Goal: Task Accomplishment & Management: Manage account settings

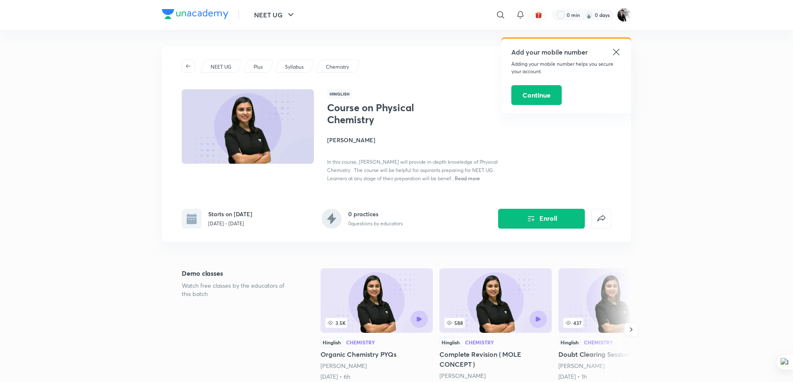
click at [619, 54] on icon at bounding box center [616, 52] width 10 height 10
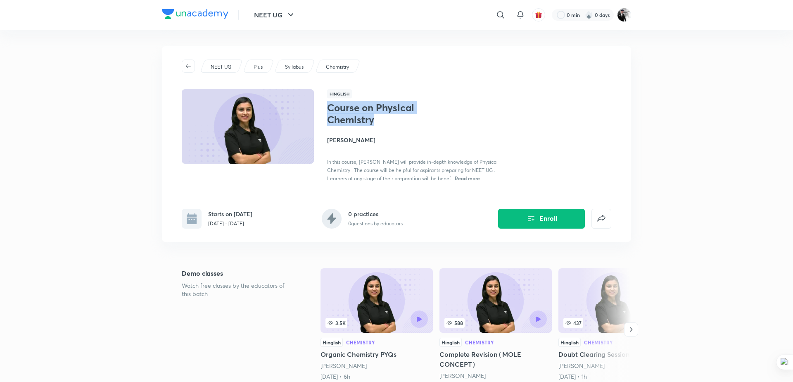
drag, startPoint x: 329, startPoint y: 105, endPoint x: 392, endPoint y: 117, distance: 64.3
click at [392, 117] on h1 "Course on Physical Chemistry" at bounding box center [394, 114] width 135 height 24
copy h1 "Course on Physical Chemistry"
click at [627, 14] on img at bounding box center [624, 15] width 14 height 14
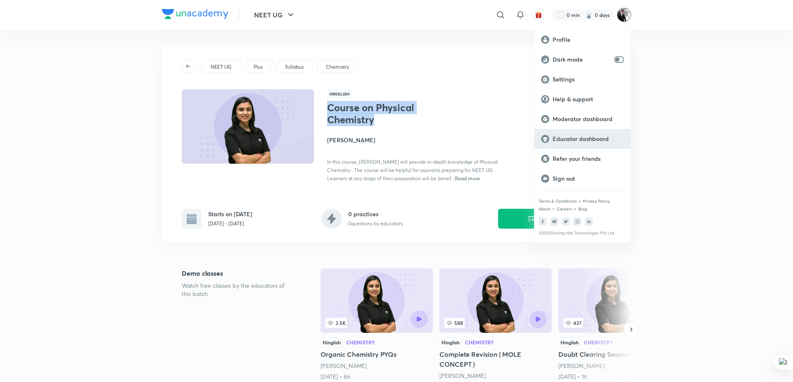
click at [587, 136] on p "Educator dashboard" at bounding box center [588, 138] width 71 height 7
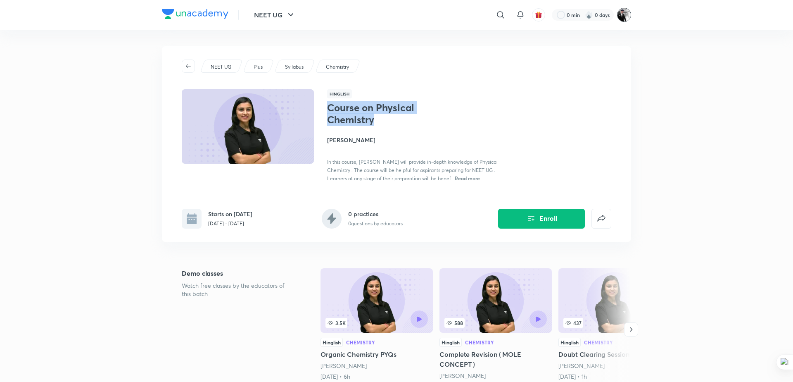
click at [620, 15] on img at bounding box center [624, 15] width 14 height 14
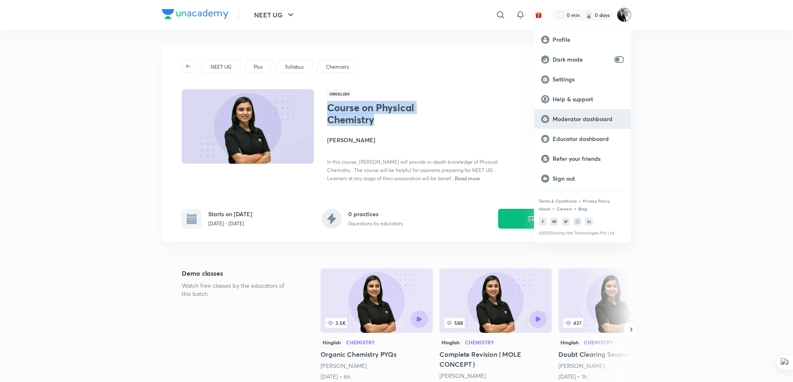
click at [577, 122] on p "Moderator dashboard" at bounding box center [588, 118] width 71 height 7
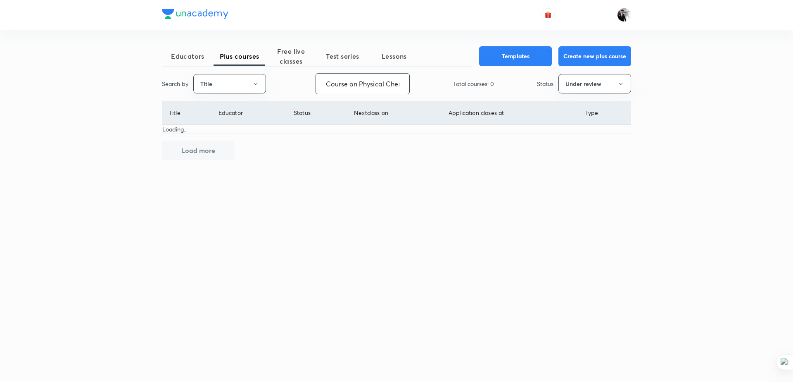
scroll to position [0, 21]
type input "Course on Physical Chemistry"
click at [610, 88] on button "Under review" at bounding box center [594, 83] width 73 height 19
click at [573, 157] on span "Live" at bounding box center [595, 154] width 62 height 9
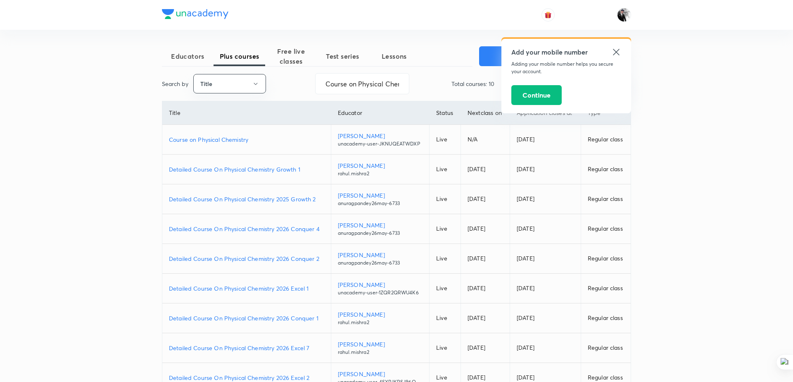
click at [220, 138] on p "Course on Physical Chemistry" at bounding box center [246, 139] width 155 height 9
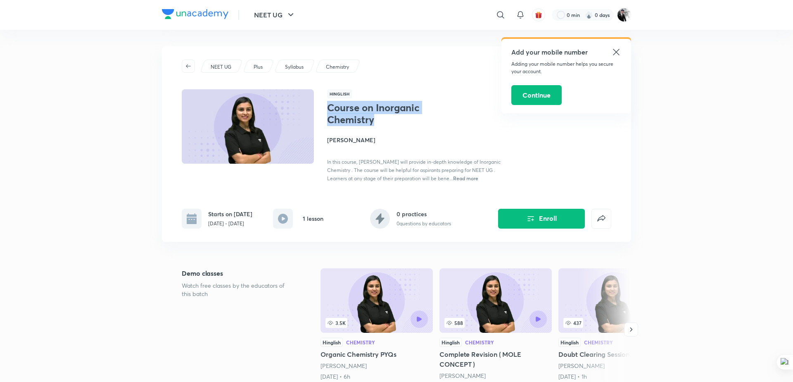
drag, startPoint x: 328, startPoint y: 108, endPoint x: 378, endPoint y: 121, distance: 51.4
click at [378, 121] on h1 "Course on Inorganic Chemistry" at bounding box center [394, 114] width 135 height 24
copy h1 "Course on Inorganic Chemistry"
click at [618, 51] on icon at bounding box center [616, 52] width 10 height 10
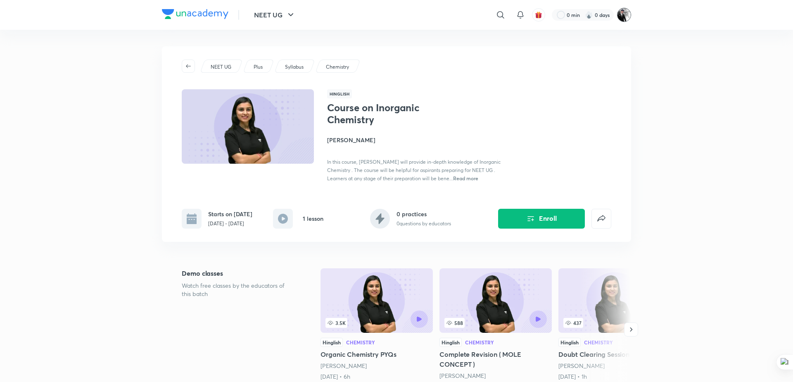
click at [622, 18] on img at bounding box center [624, 15] width 14 height 14
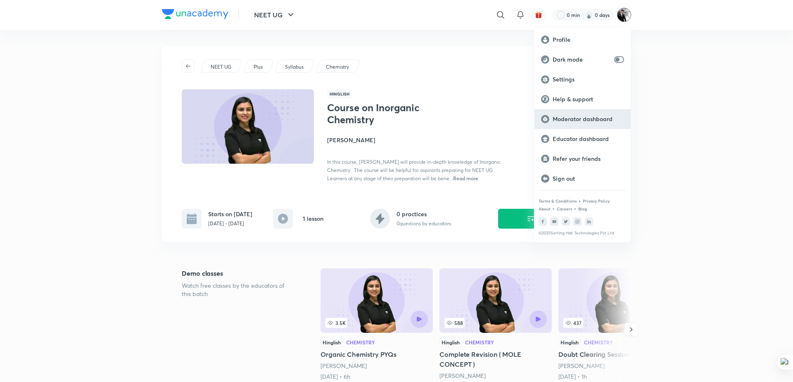
click at [579, 121] on p "Moderator dashboard" at bounding box center [588, 118] width 71 height 7
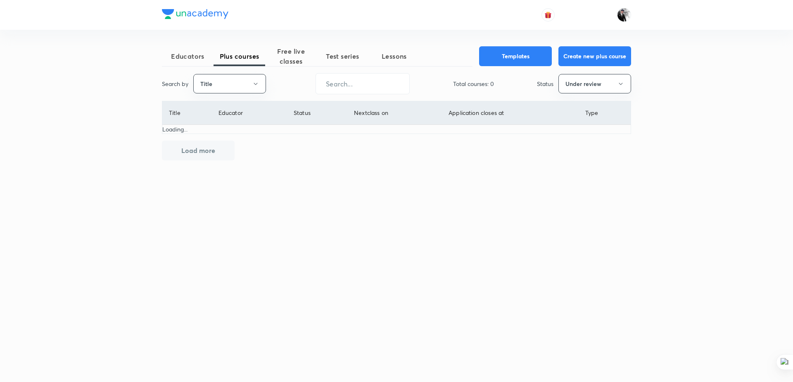
click at [345, 88] on input "text" at bounding box center [362, 83] width 93 height 21
paste input "Course on Inorganic Chemistry"
type input "Course on Inorganic Chemistry"
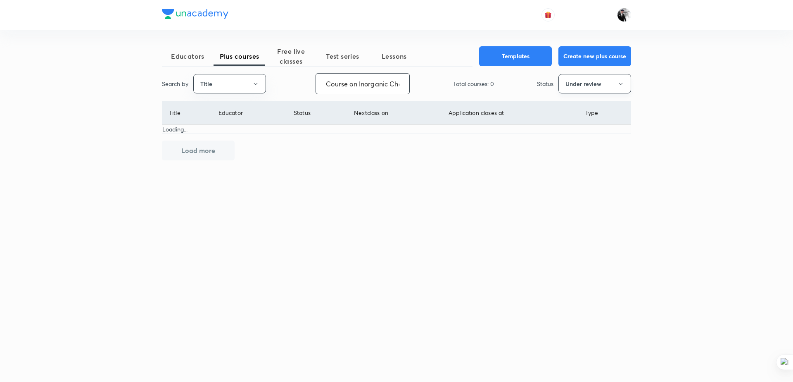
click at [607, 81] on div "Educators Plus courses Free live classes Test series Lessons Templates Create n…" at bounding box center [396, 191] width 793 height 382
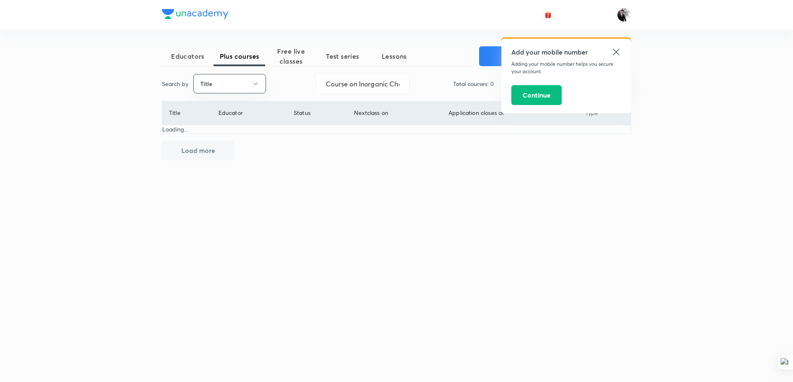
click at [615, 51] on icon at bounding box center [616, 52] width 6 height 6
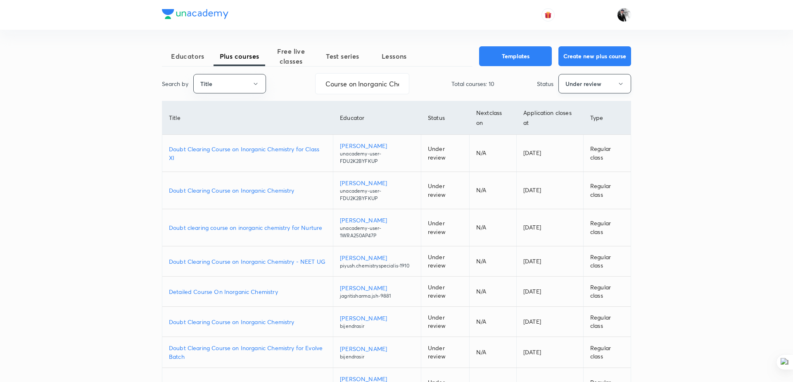
click at [601, 86] on button "Under review" at bounding box center [594, 83] width 73 height 19
click at [574, 109] on span "All" at bounding box center [595, 108] width 62 height 9
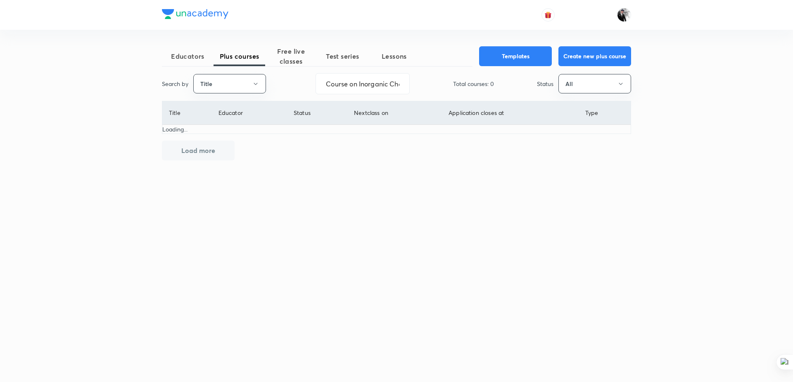
click at [638, 85] on div "Educators Plus courses Free live classes Test series Lessons Templates Create n…" at bounding box center [396, 191] width 793 height 382
click at [626, 85] on button "All" at bounding box center [594, 83] width 73 height 19
click at [573, 151] on span "Live" at bounding box center [595, 154] width 62 height 9
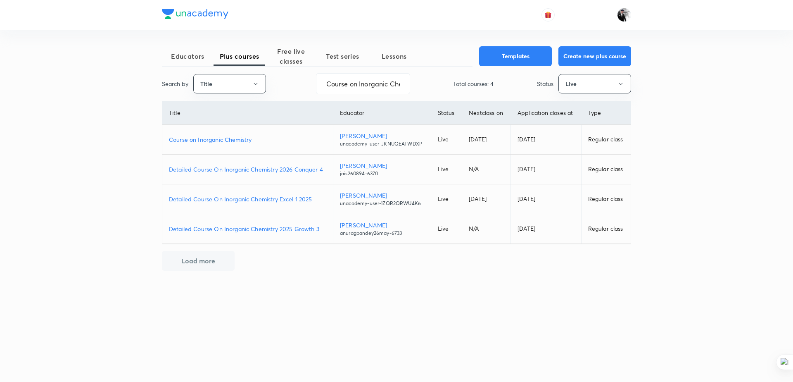
click at [221, 138] on p "Course on Inorganic Chemistry" at bounding box center [247, 139] width 157 height 9
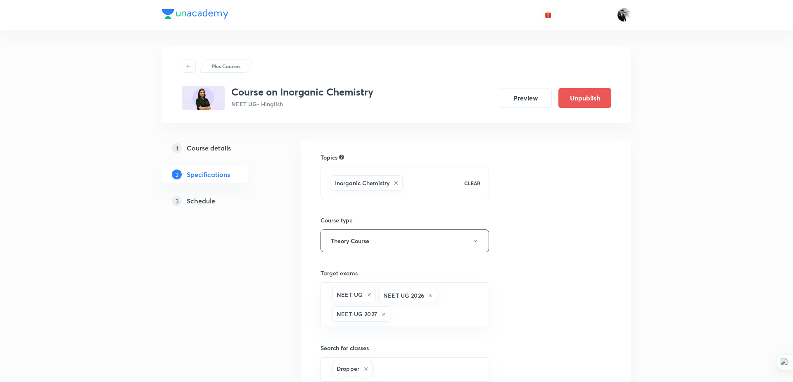
click at [207, 204] on h5 "Schedule" at bounding box center [201, 201] width 29 height 10
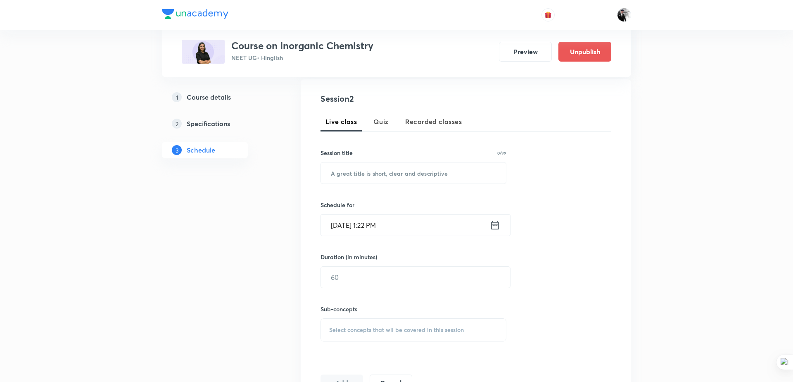
scroll to position [320, 0]
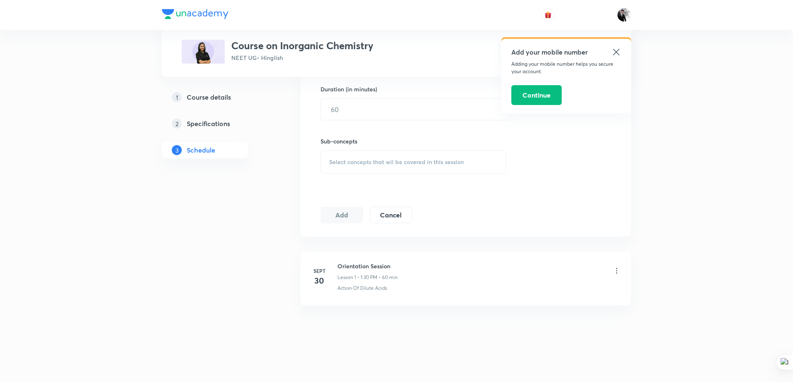
click at [618, 268] on icon at bounding box center [617, 270] width 8 height 8
click at [544, 291] on p "Edit" at bounding box center [542, 290] width 10 height 9
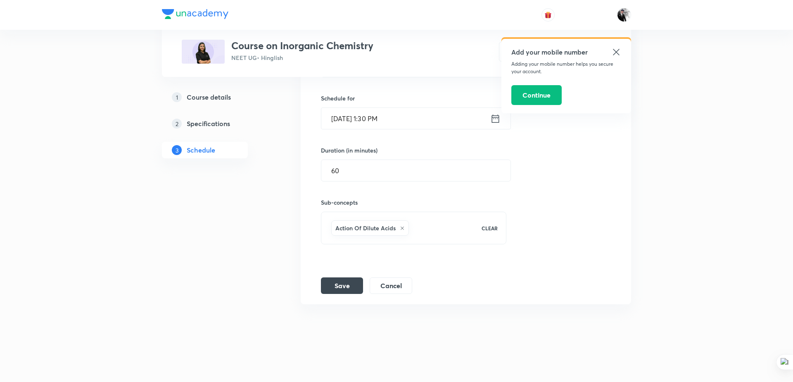
scroll to position [255, 0]
click at [618, 50] on icon at bounding box center [616, 52] width 6 height 6
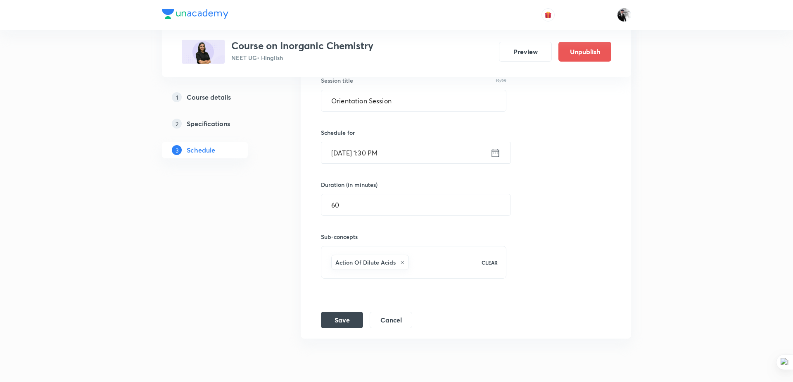
scroll to position [217, 0]
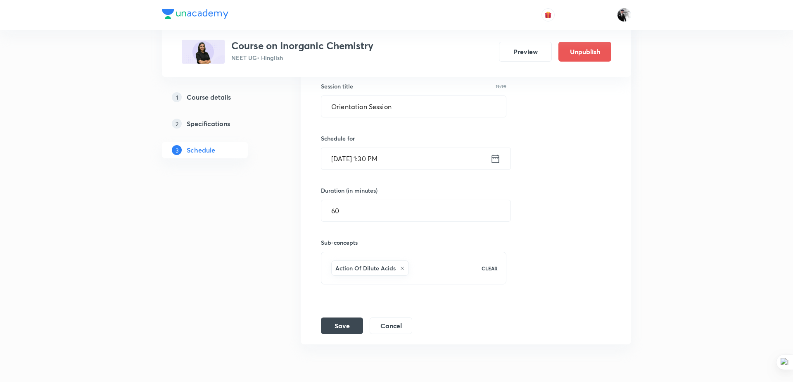
click at [495, 157] on icon at bounding box center [495, 159] width 10 height 12
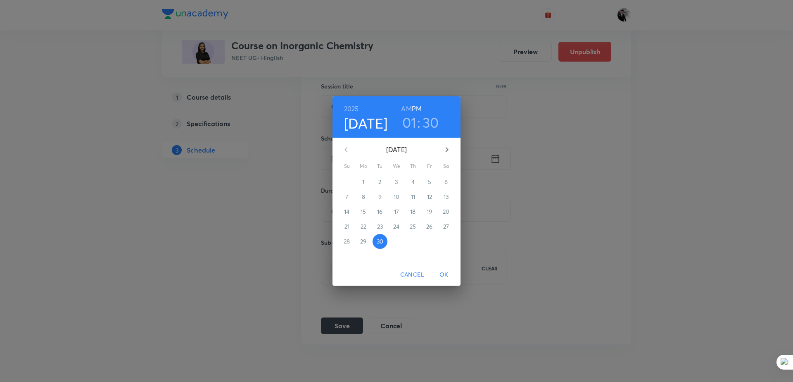
click at [447, 149] on icon "button" at bounding box center [447, 149] width 3 height 5
click at [394, 185] on button "1" at bounding box center [396, 181] width 15 height 15
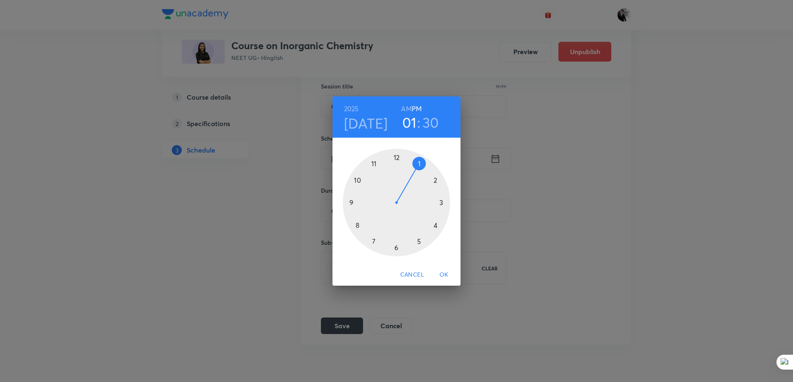
click at [447, 276] on span "OK" at bounding box center [444, 274] width 20 height 10
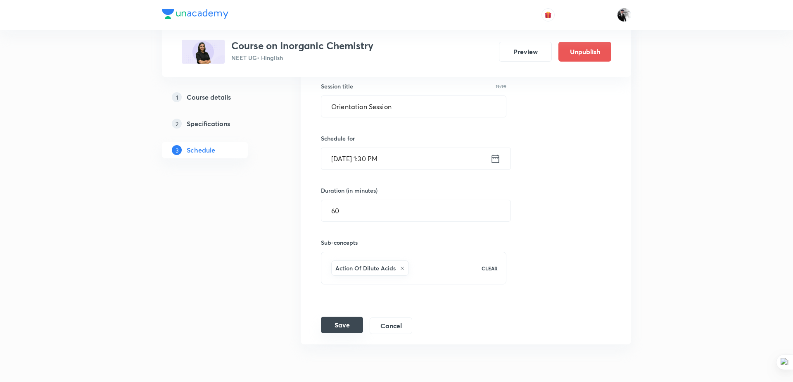
click at [342, 320] on button "Save" at bounding box center [342, 324] width 42 height 17
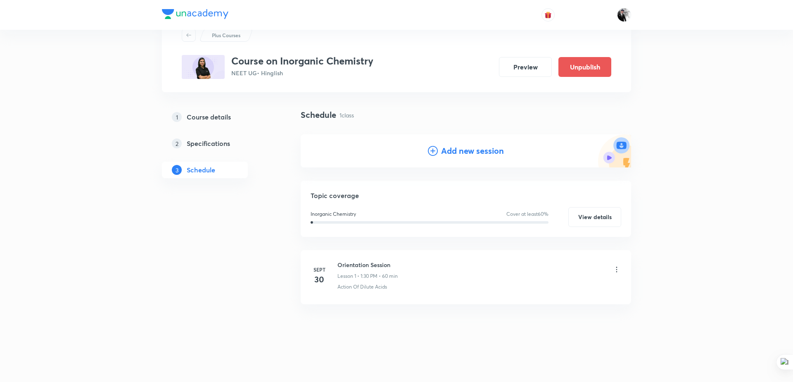
scroll to position [31, 0]
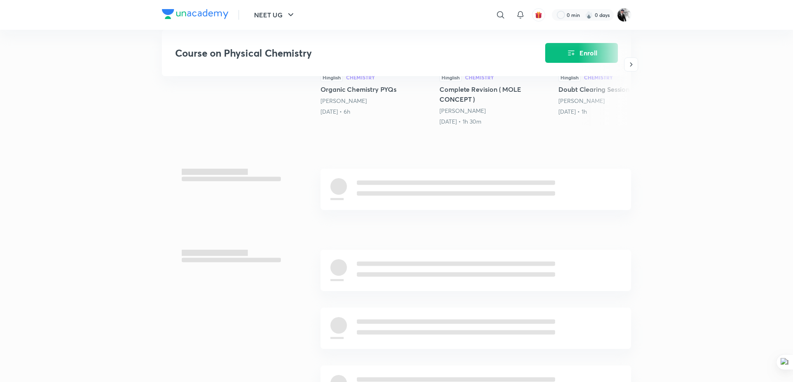
scroll to position [276, 0]
